Goal: Task Accomplishment & Management: Manage account settings

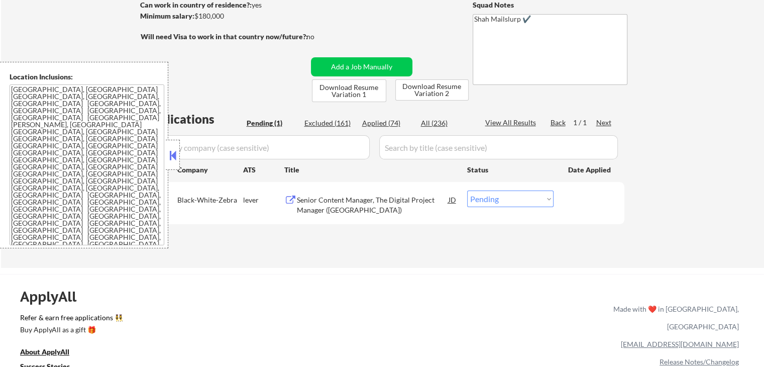
scroll to position [151, 0]
click at [331, 203] on div "Senior Content Manager, The Digital Project Manager ([GEOGRAPHIC_DATA])" at bounding box center [373, 204] width 152 height 20
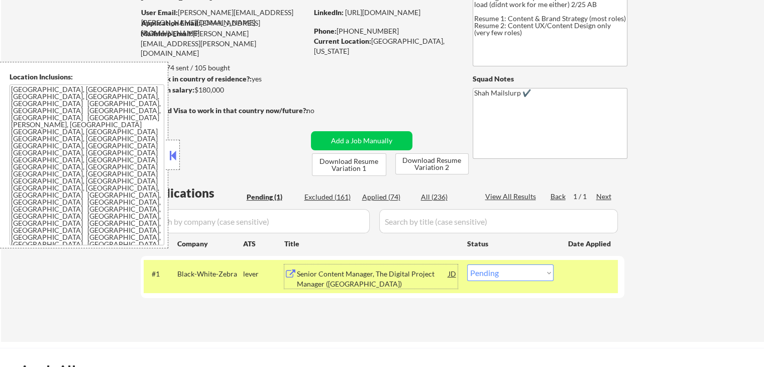
scroll to position [100, 0]
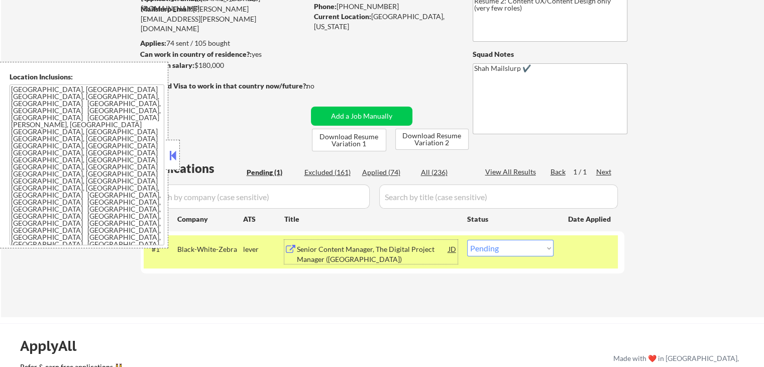
click at [450, 247] on div "JD" at bounding box center [452, 249] width 10 height 18
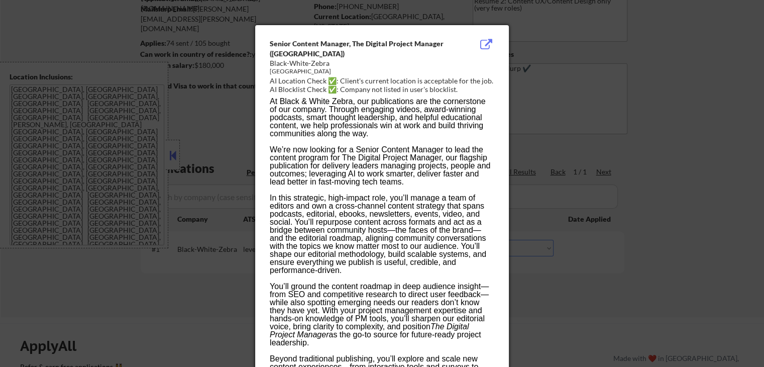
scroll to position [1530, 0]
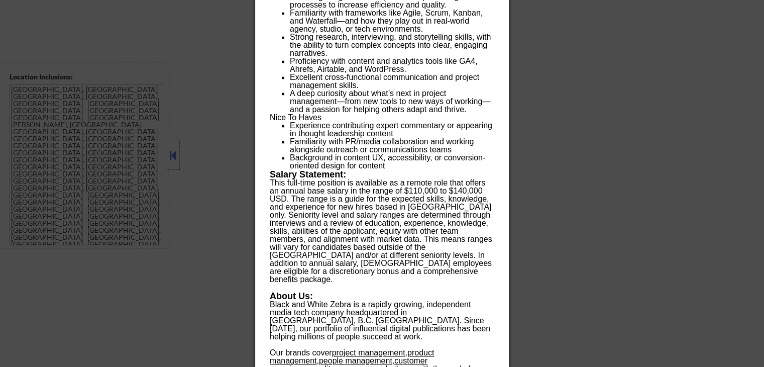
click at [546, 218] on div at bounding box center [382, 183] width 764 height 367
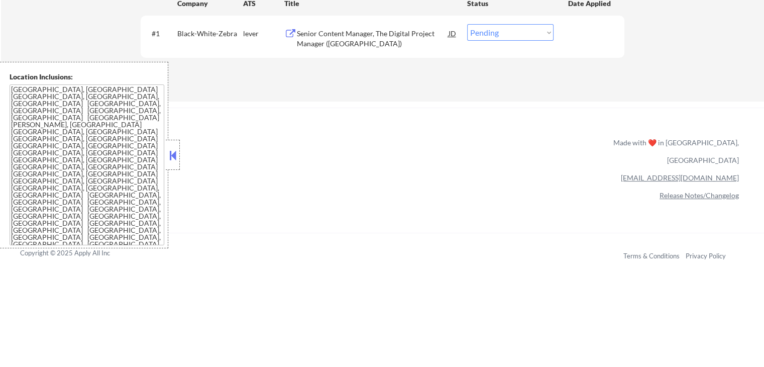
scroll to position [214, 0]
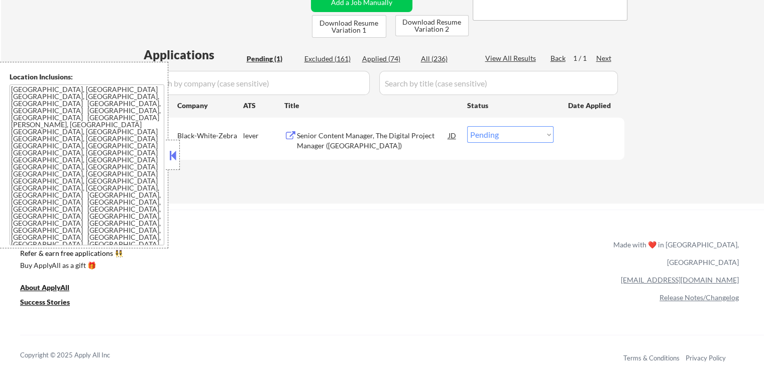
click at [492, 135] on select "Choose an option... Pending Applied Excluded (Questions) Excluded (Expired) Exc…" at bounding box center [510, 134] width 86 height 17
select select ""excluded__salary_""
click at [467, 126] on select "Choose an option... Pending Applied Excluded (Questions) Excluded (Expired) Exc…" at bounding box center [510, 134] width 86 height 17
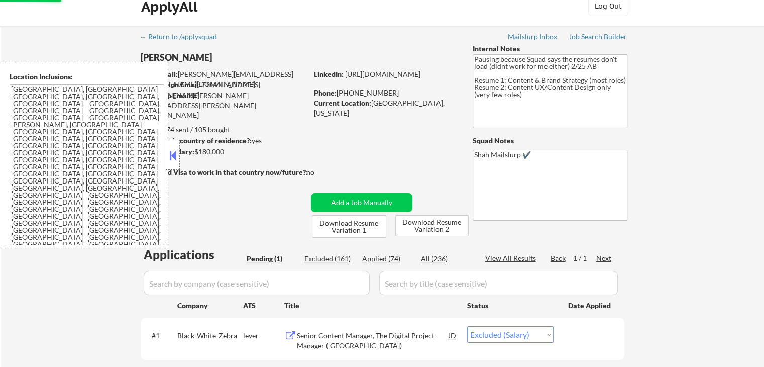
scroll to position [13, 0]
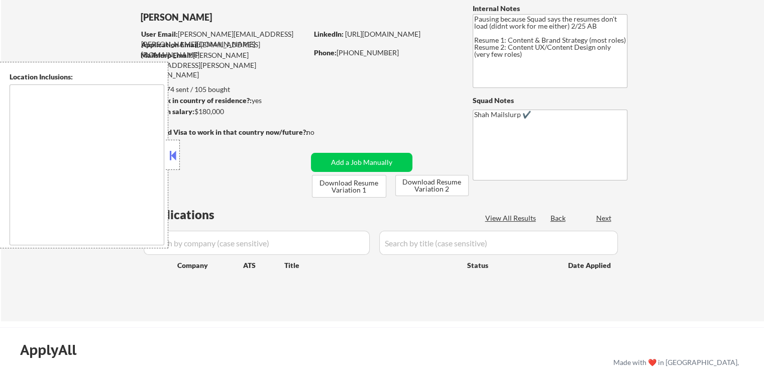
scroll to position [100, 0]
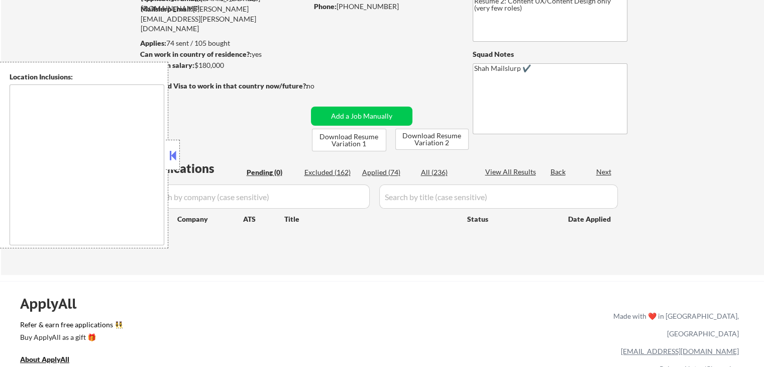
click at [381, 170] on div "Applied (74)" at bounding box center [387, 172] width 50 height 10
type textarea "[GEOGRAPHIC_DATA], [GEOGRAPHIC_DATA] [GEOGRAPHIC_DATA], [GEOGRAPHIC_DATA], [GEO…"
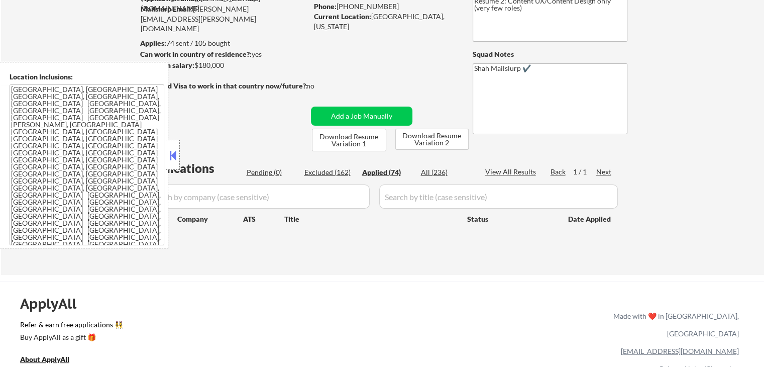
select select ""applied""
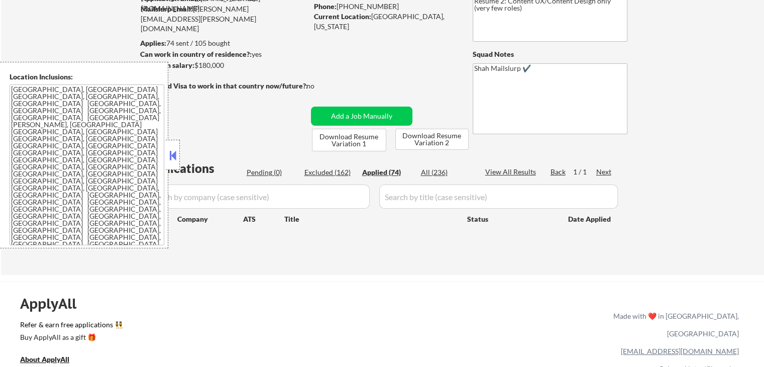
select select ""applied""
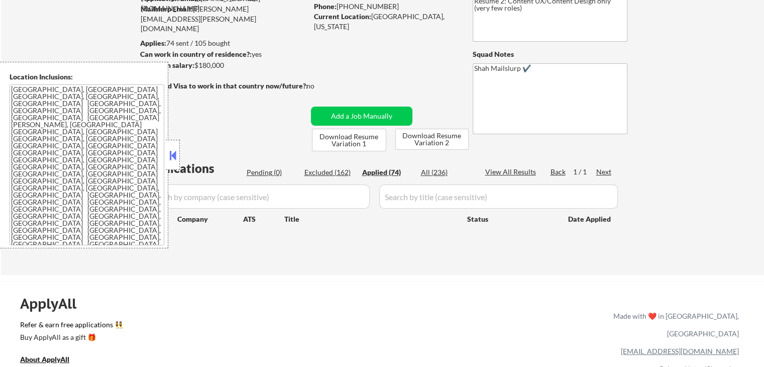
select select ""applied""
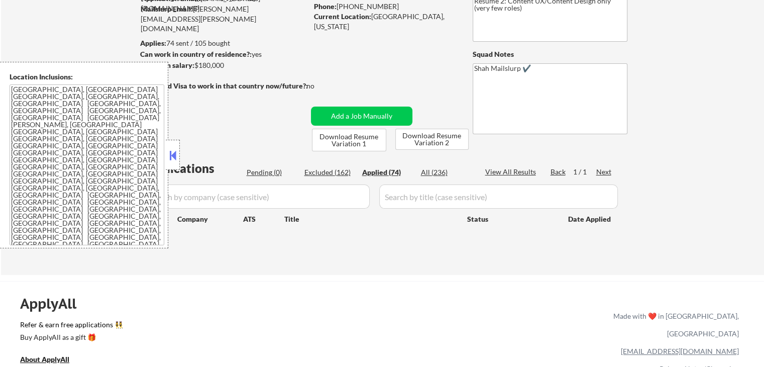
select select ""applied""
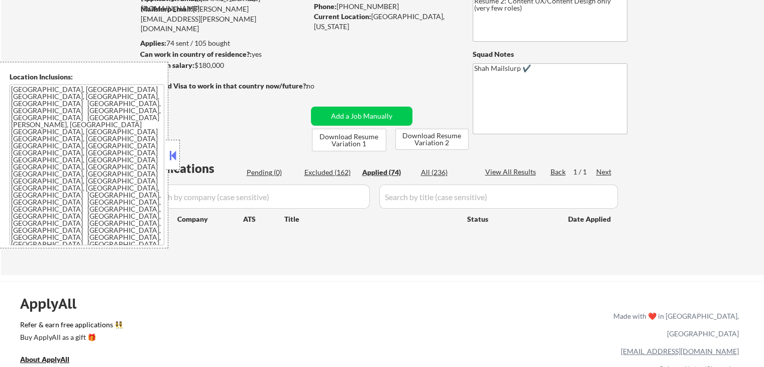
select select ""applied""
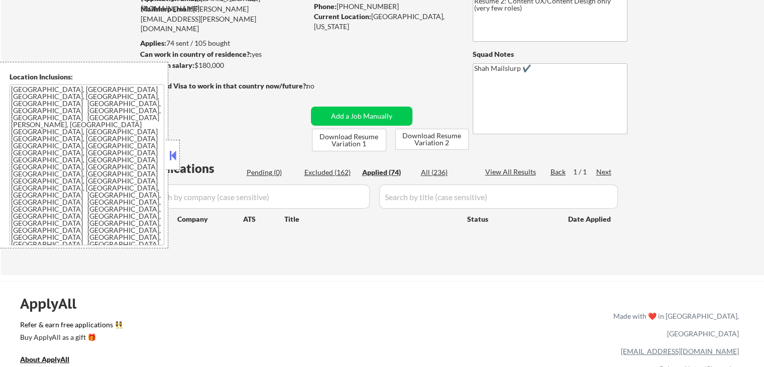
select select ""applied""
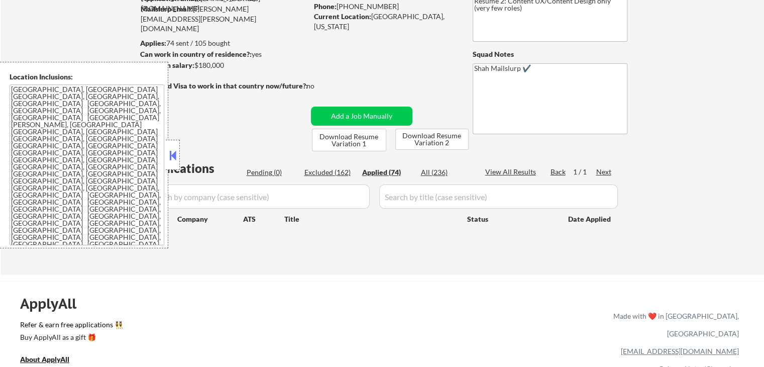
select select ""applied""
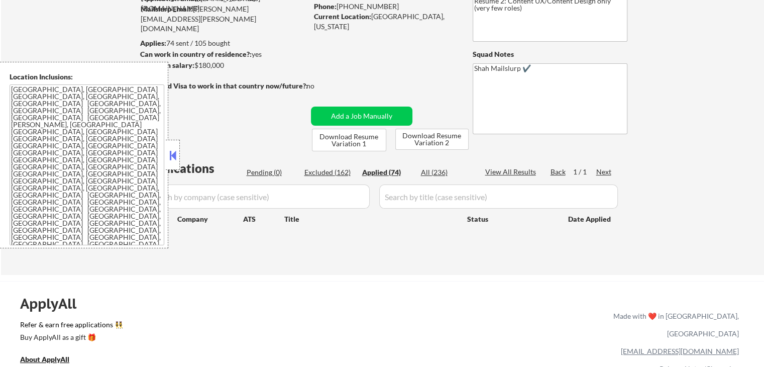
select select ""applied""
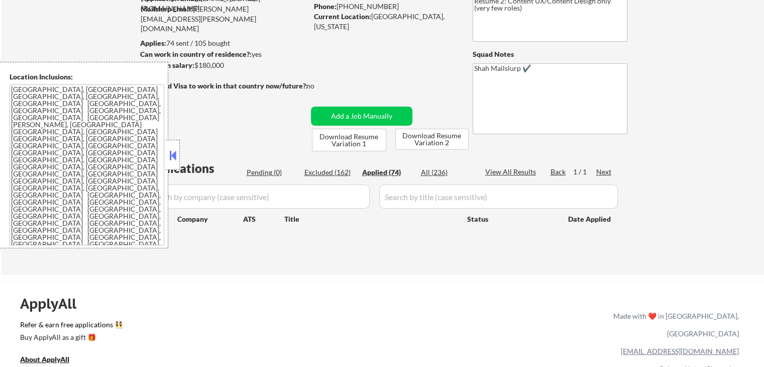
select select ""applied""
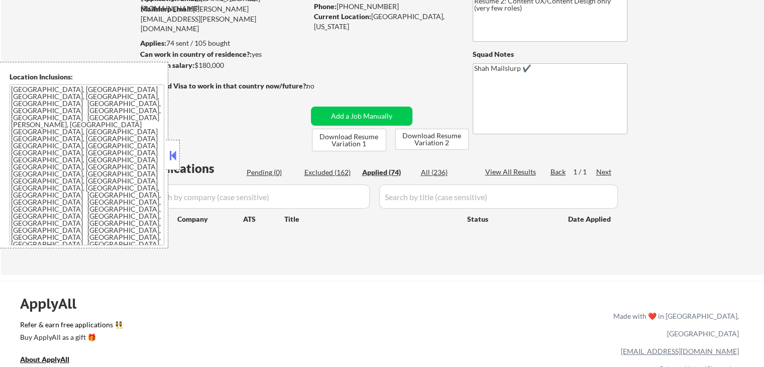
select select ""applied""
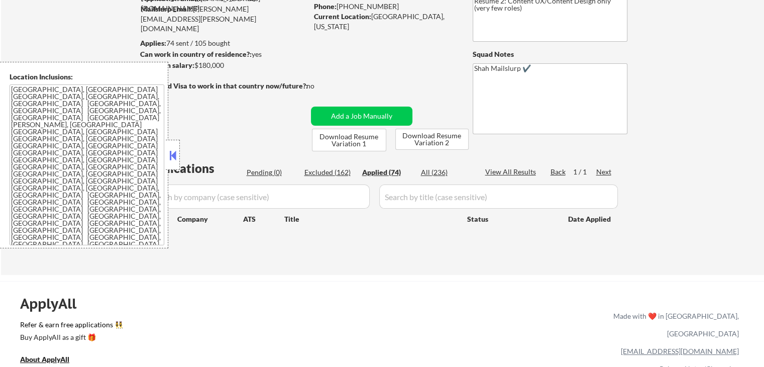
select select ""applied""
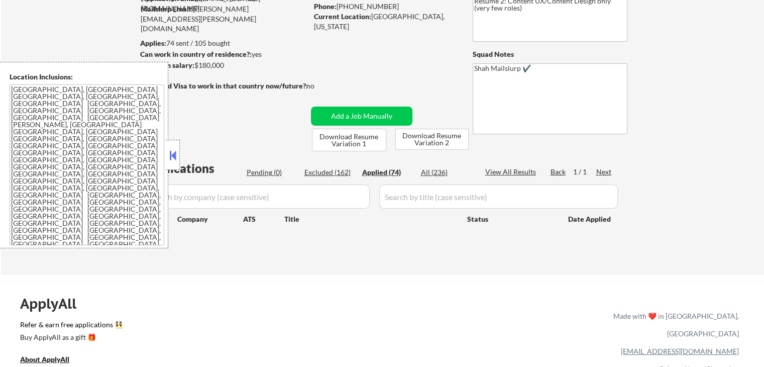
select select ""applied""
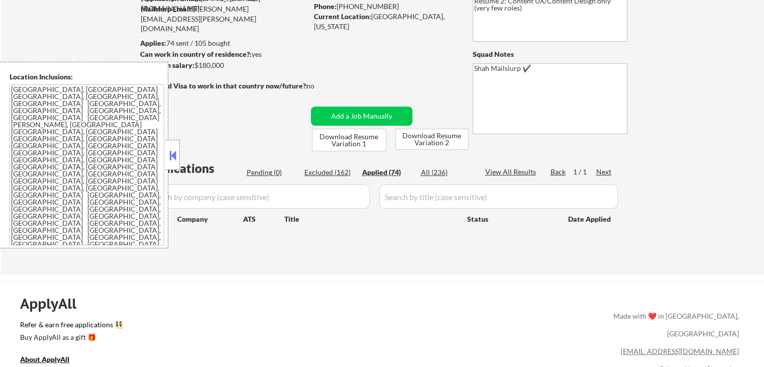
select select ""applied""
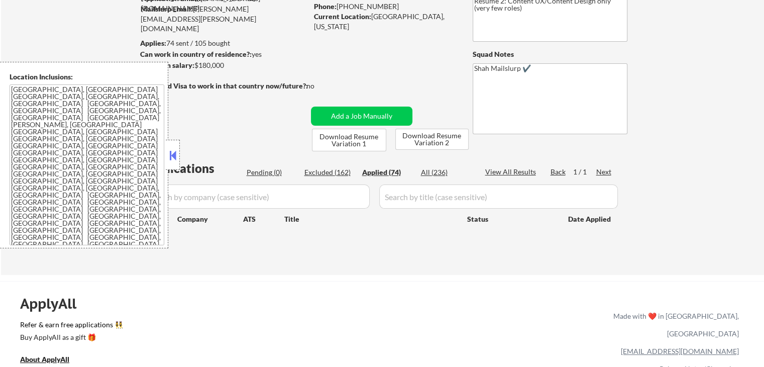
select select ""applied""
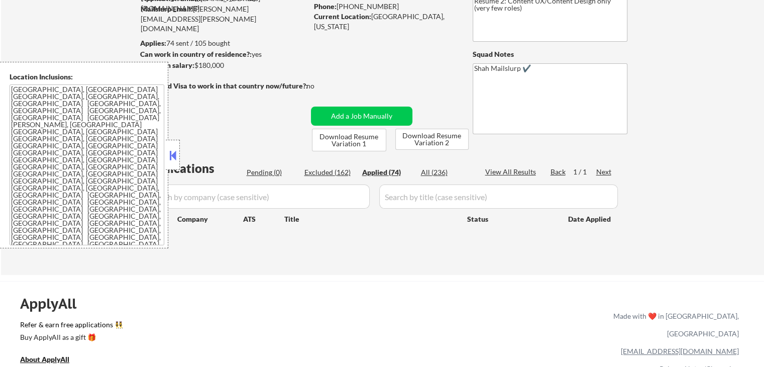
select select ""applied""
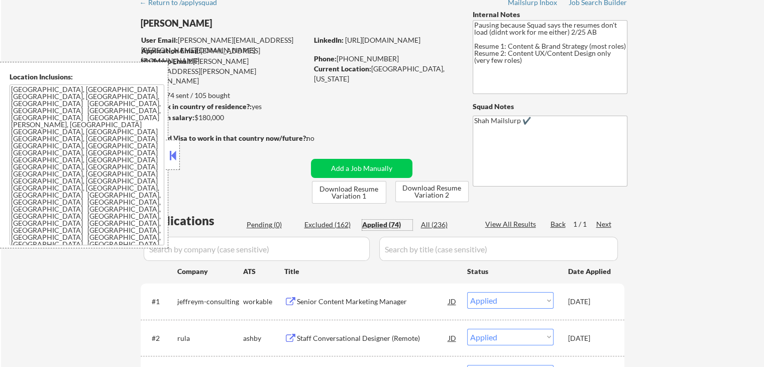
scroll to position [0, 0]
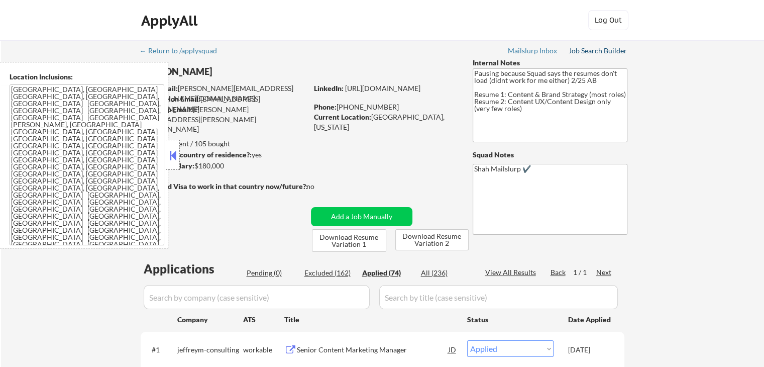
click at [607, 51] on div "Job Search Builder" at bounding box center [597, 50] width 59 height 7
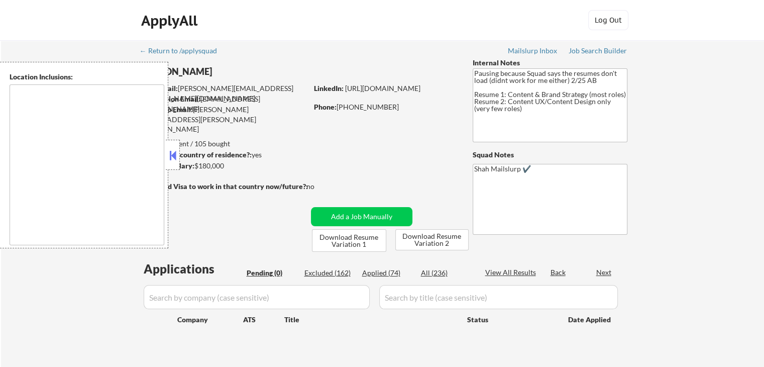
type textarea "[GEOGRAPHIC_DATA], [GEOGRAPHIC_DATA] [GEOGRAPHIC_DATA], [GEOGRAPHIC_DATA], [GEO…"
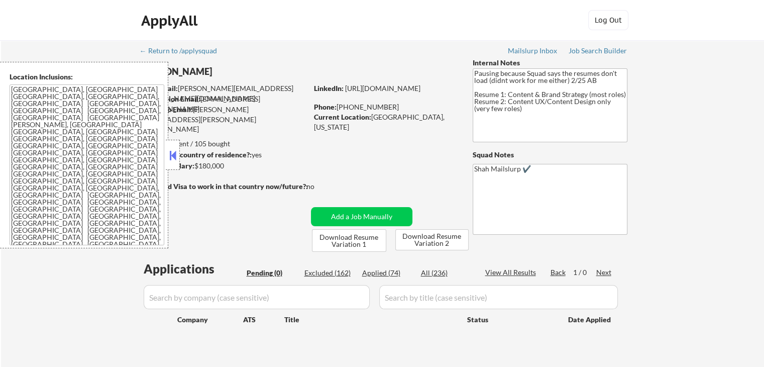
click at [731, 7] on div "ApplyAll Log In Sign Up Log Out" at bounding box center [382, 20] width 764 height 41
